Goal: Task Accomplishment & Management: Manage account settings

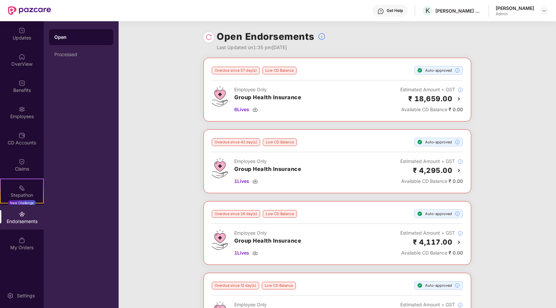
click at [36, 223] on div "Endorsements" at bounding box center [22, 221] width 44 height 7
click at [29, 159] on div "Claims" at bounding box center [22, 164] width 44 height 25
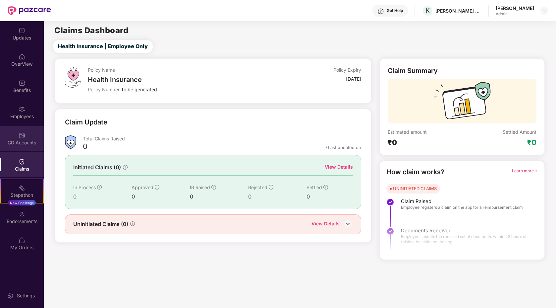
click at [26, 138] on div "CD Accounts" at bounding box center [22, 138] width 44 height 25
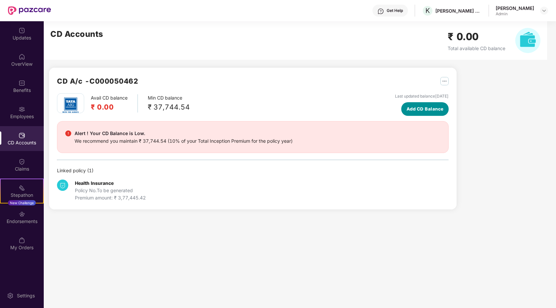
click at [424, 106] on span "Add CD Balance" at bounding box center [425, 108] width 37 height 7
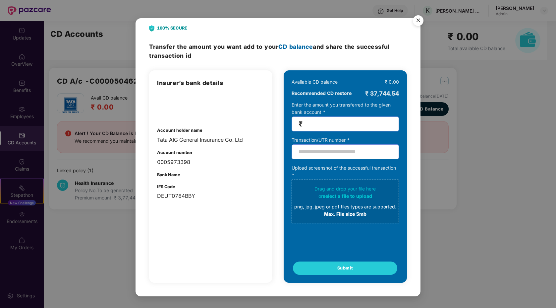
click at [421, 21] on img "Close" at bounding box center [418, 21] width 19 height 19
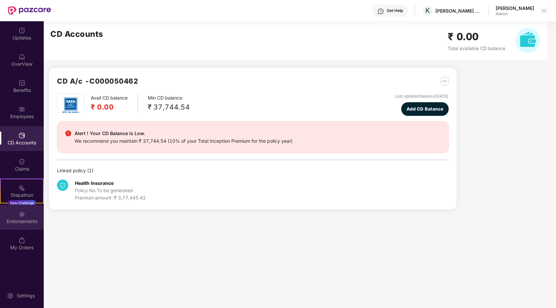
click at [22, 220] on div "Endorsements" at bounding box center [22, 221] width 44 height 7
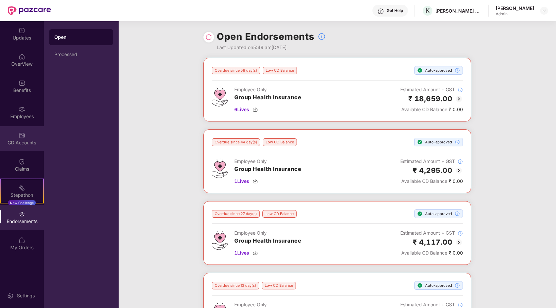
click at [26, 131] on div "CD Accounts" at bounding box center [22, 138] width 44 height 25
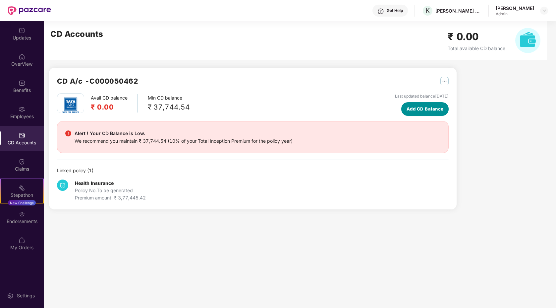
click at [426, 107] on span "Add CD Balance" at bounding box center [425, 108] width 37 height 7
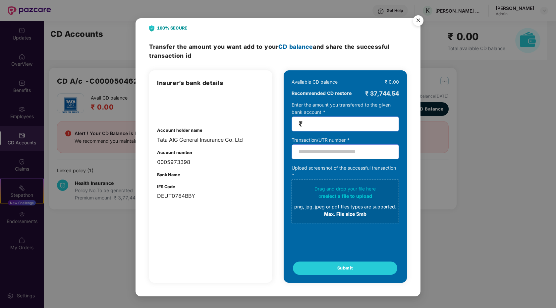
click at [417, 21] on img "Close" at bounding box center [418, 21] width 19 height 19
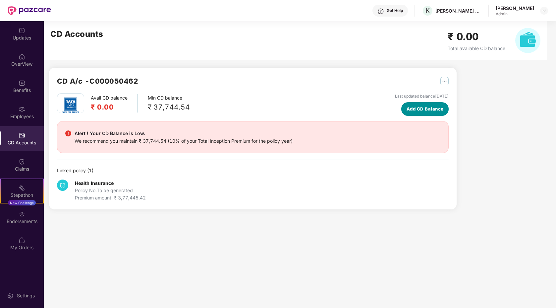
click at [418, 108] on span "Add CD Balance" at bounding box center [425, 108] width 37 height 7
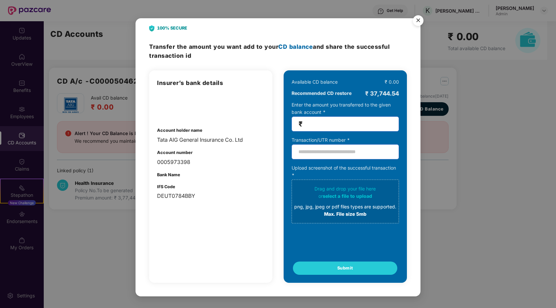
click at [414, 24] on img "Close" at bounding box center [418, 21] width 19 height 19
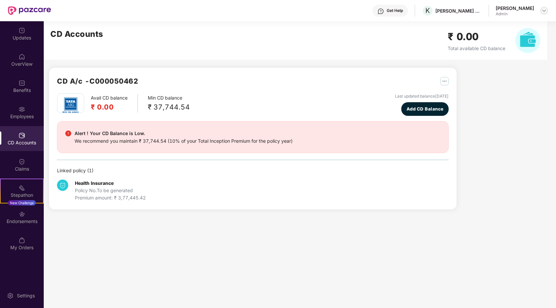
click at [542, 11] on img at bounding box center [544, 10] width 5 height 5
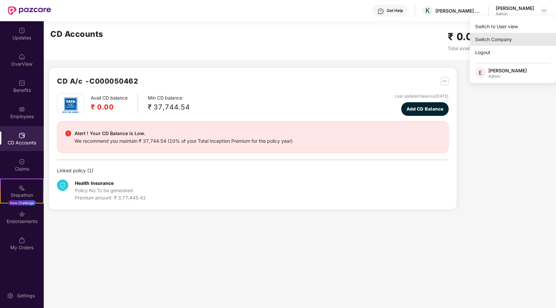
click at [509, 39] on div "Switch Company" at bounding box center [513, 39] width 86 height 13
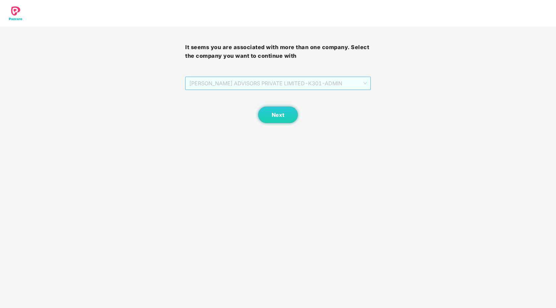
click at [352, 80] on span "[PERSON_NAME] ADVISORS PRIVATE LIMITED - K301 - ADMIN" at bounding box center [277, 83] width 177 height 13
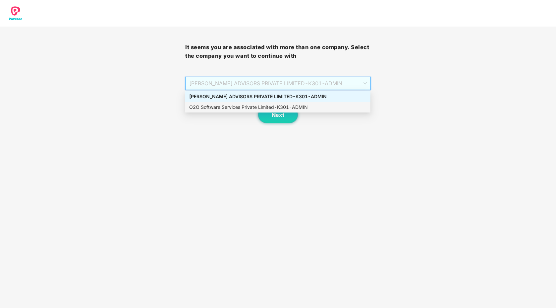
click at [298, 106] on div "O2O Software Services Private Limited - K301 - ADMIN" at bounding box center [277, 106] width 177 height 7
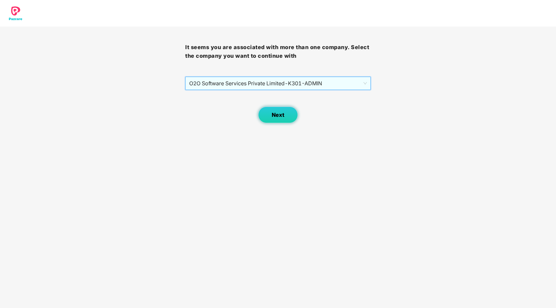
click at [281, 122] on button "Next" at bounding box center [278, 114] width 40 height 17
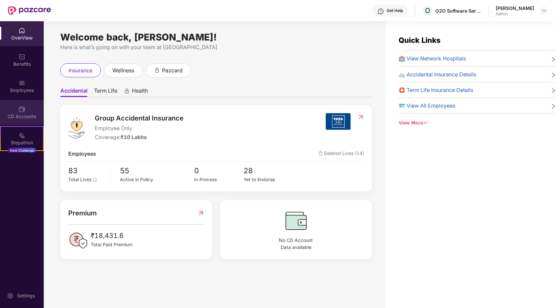
click at [24, 109] on img at bounding box center [22, 109] width 7 height 7
click at [32, 106] on div "CD Accounts" at bounding box center [22, 112] width 44 height 25
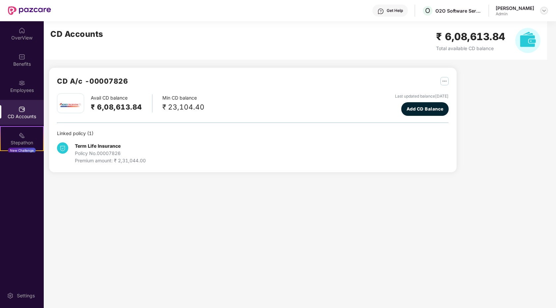
click at [545, 13] on div at bounding box center [544, 11] width 8 height 8
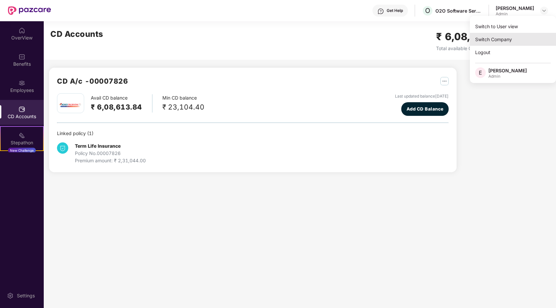
click at [502, 40] on div "Switch Company" at bounding box center [513, 39] width 86 height 13
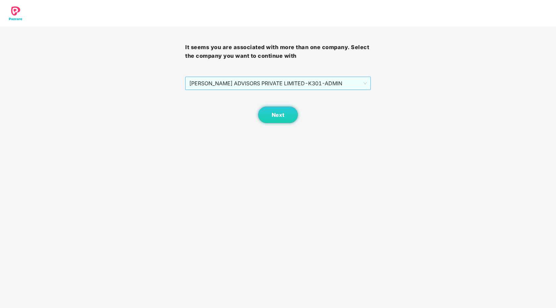
click at [344, 85] on span "[PERSON_NAME] ADVISORS PRIVATE LIMITED - K301 - ADMIN" at bounding box center [277, 83] width 177 height 13
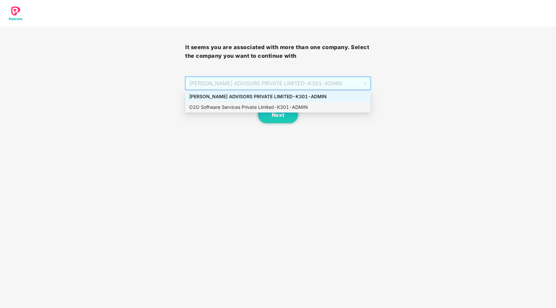
click at [278, 105] on div "O2O Software Services Private Limited - K301 - ADMIN" at bounding box center [277, 106] width 177 height 7
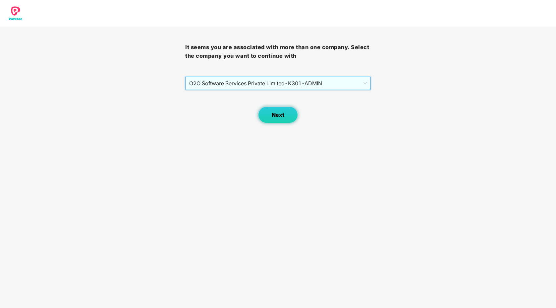
click at [278, 114] on span "Next" at bounding box center [278, 115] width 13 height 6
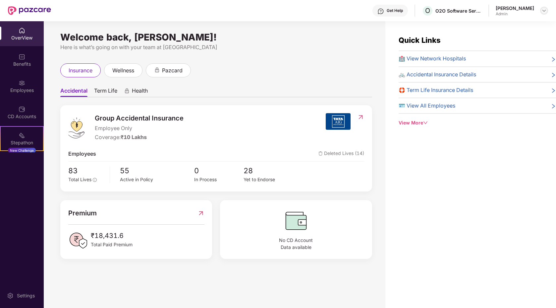
click at [544, 12] on img at bounding box center [544, 10] width 5 height 5
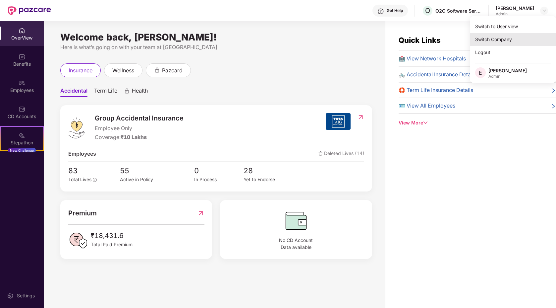
click at [511, 36] on div "Switch Company" at bounding box center [513, 39] width 86 height 13
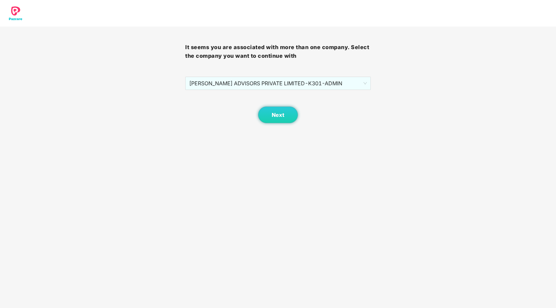
click at [265, 124] on body "It seems you are associated with more than one company. Select the company you …" at bounding box center [278, 154] width 556 height 308
click at [267, 106] on button "Next" at bounding box center [278, 114] width 40 height 17
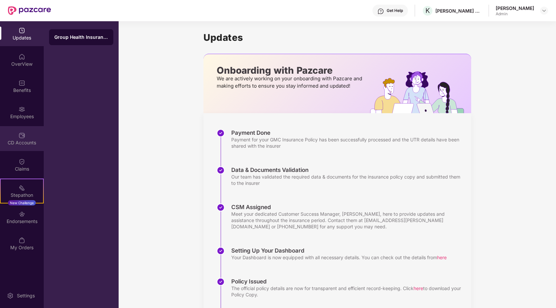
click at [17, 144] on div "CD Accounts" at bounding box center [22, 142] width 44 height 7
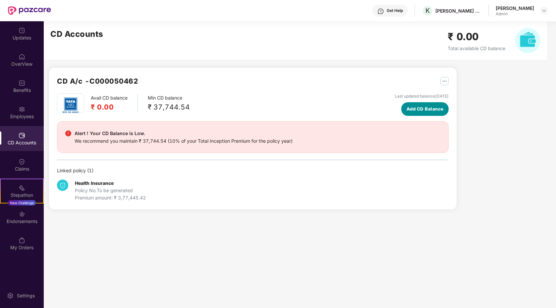
click at [425, 109] on span "Add CD Balance" at bounding box center [425, 108] width 37 height 7
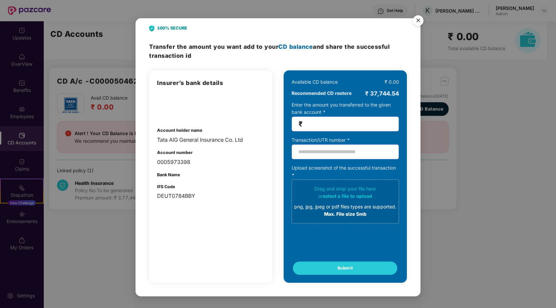
click at [417, 22] on img "Close" at bounding box center [418, 21] width 19 height 19
